Goal: Check status: Check status

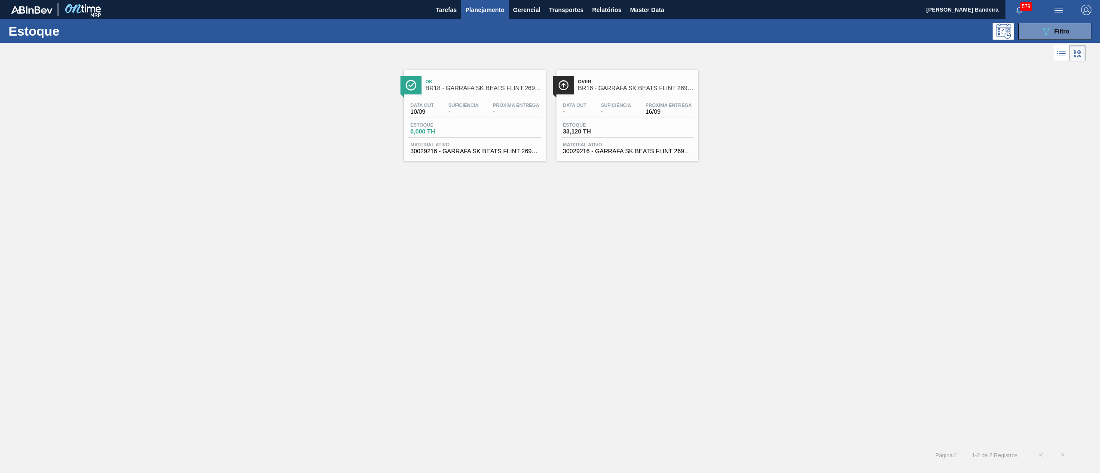
click at [1052, 34] on div "089F7B8B-B2A5-4AFE-B5C0-19BA573D28AC Filtro" at bounding box center [1054, 31] width 29 height 10
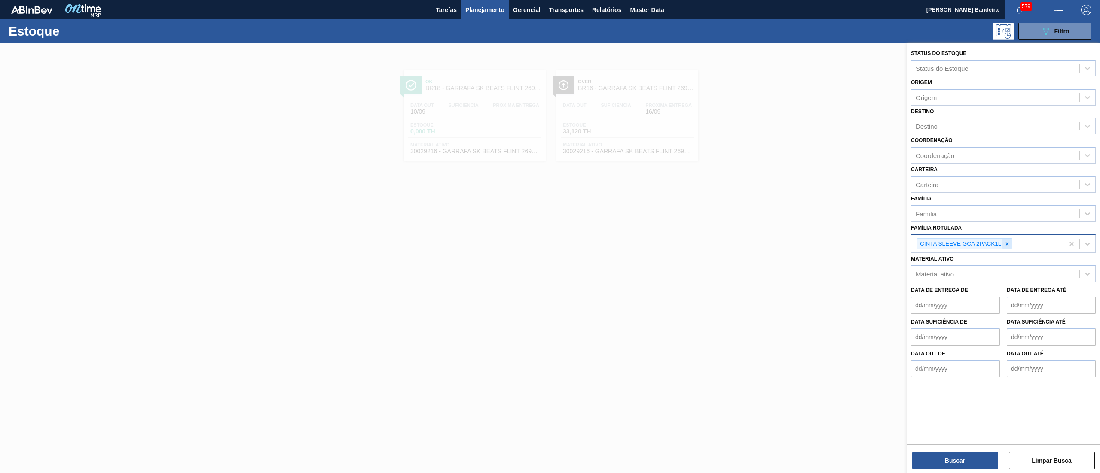
click at [1011, 242] on div at bounding box center [1006, 244] width 9 height 11
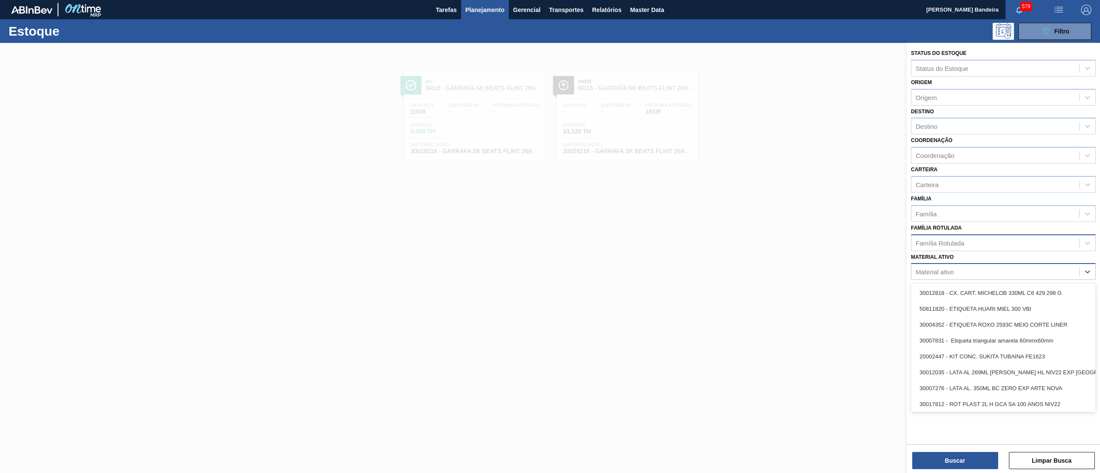
click at [993, 266] on div "Material ativo" at bounding box center [995, 272] width 168 height 12
paste ativo "30030784"
type ativo "30030784"
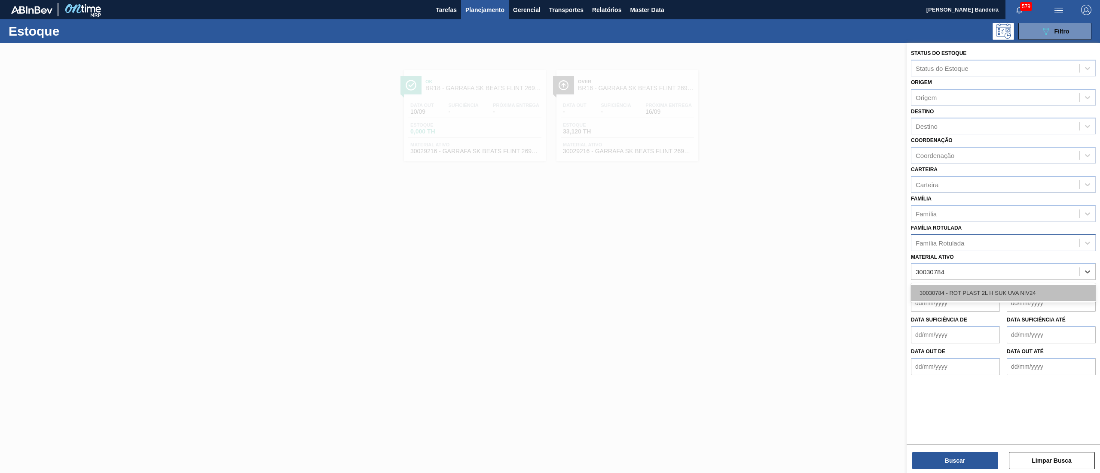
click at [985, 290] on div "30030784 - ROT PLAST 2L H SUK UVA NIV24" at bounding box center [1003, 293] width 185 height 16
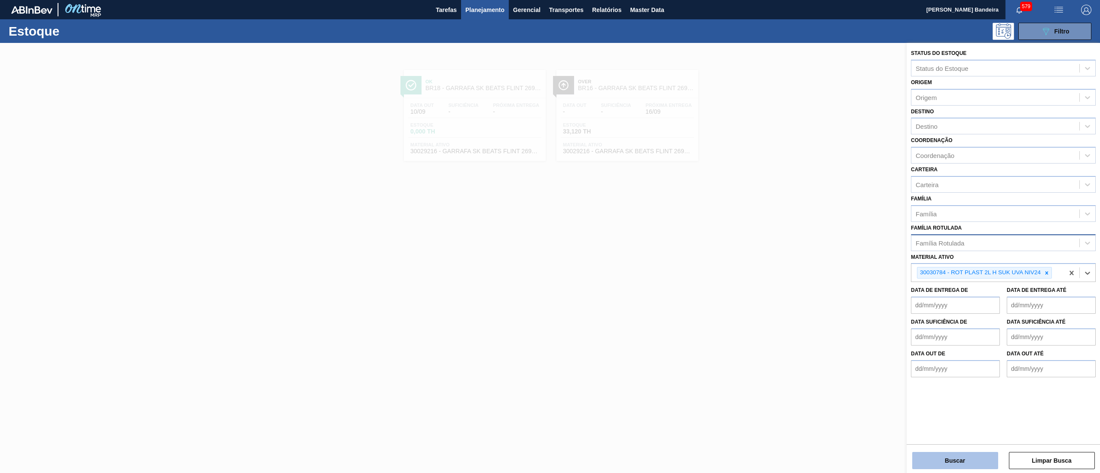
click at [944, 457] on button "Buscar" at bounding box center [955, 460] width 86 height 17
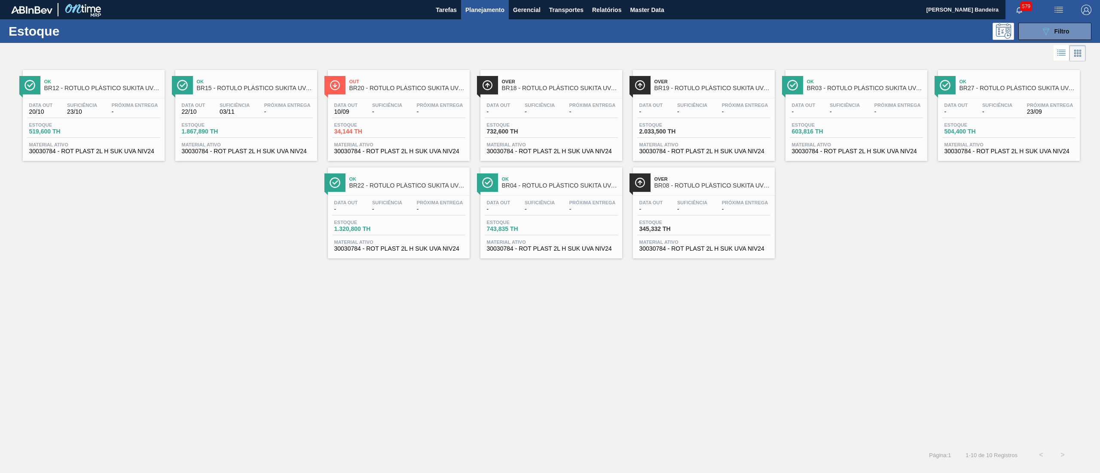
click at [383, 80] on span "Out" at bounding box center [407, 81] width 116 height 5
click at [674, 148] on div "Material ativo 30030784 - ROT PLAST 2L H SUK UVA NIV24" at bounding box center [703, 148] width 133 height 12
click at [905, 146] on span "Material ativo" at bounding box center [856, 144] width 129 height 5
click at [89, 147] on span "Material ativo" at bounding box center [93, 144] width 129 height 5
